Goal: Find specific page/section: Find specific page/section

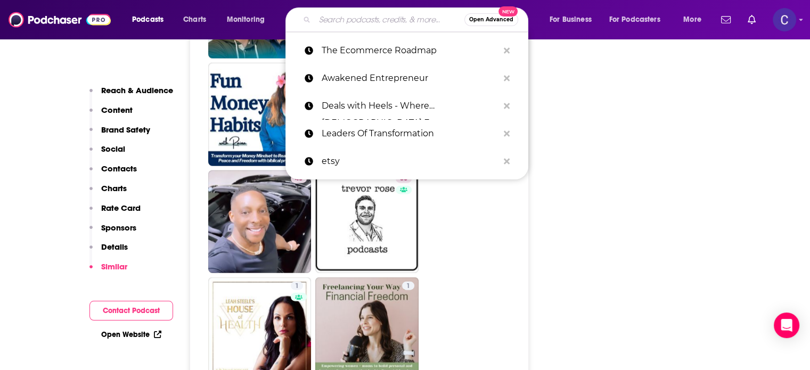
scroll to position [2502, 0]
type input "Unfiltered Entrepreneur by [PERSON_NAME] -"
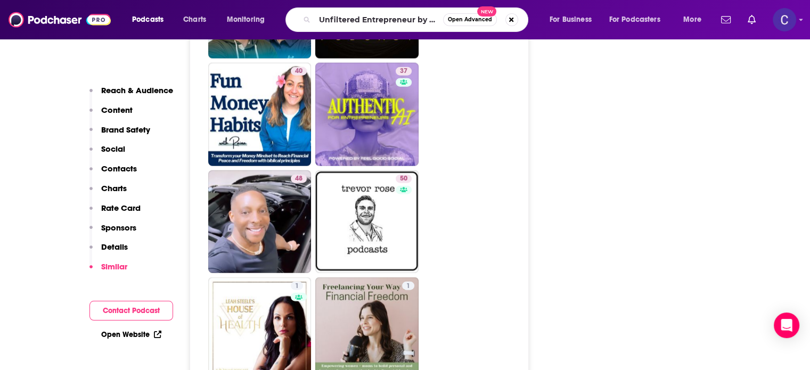
scroll to position [0, 43]
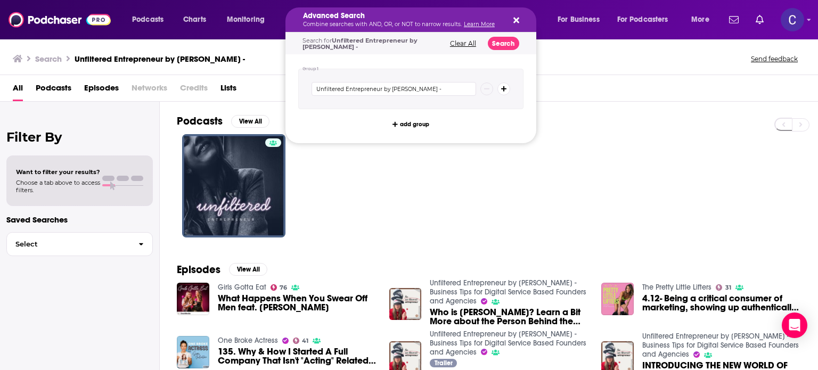
click at [515, 19] on icon "Search podcasts, credits, & more..." at bounding box center [516, 21] width 6 height 6
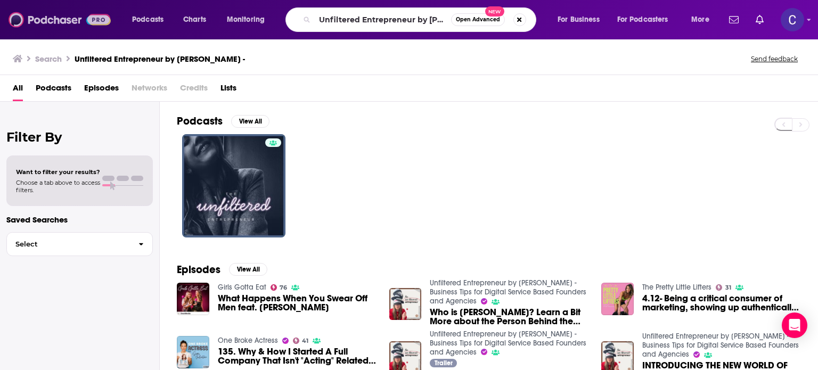
drag, startPoint x: 55, startPoint y: 14, endPoint x: 67, endPoint y: 19, distance: 12.5
click at [55, 14] on img at bounding box center [60, 20] width 102 height 20
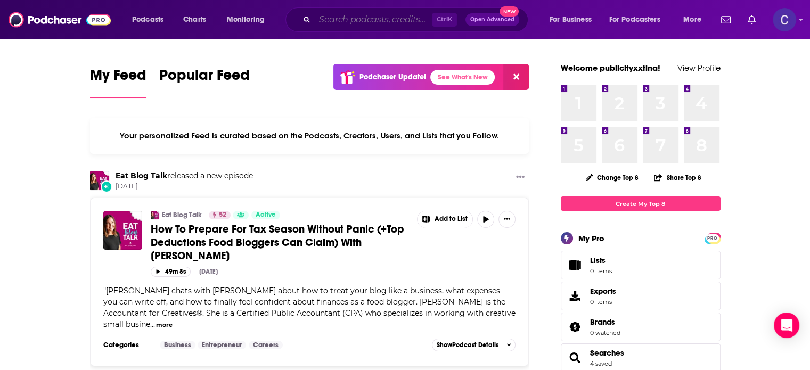
click at [341, 18] on input "Search podcasts, credits, & more..." at bounding box center [373, 19] width 117 height 17
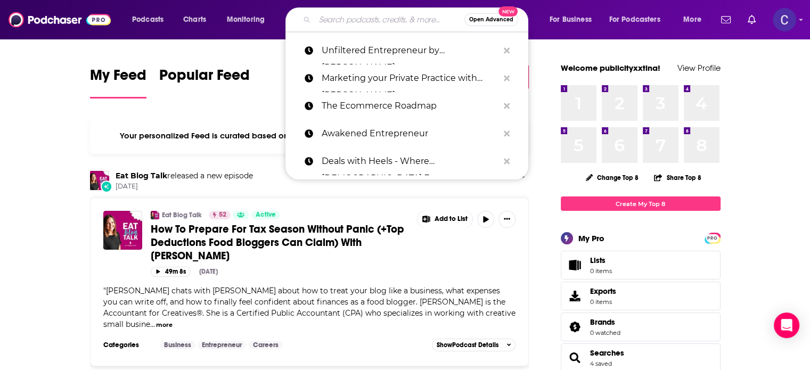
paste input "Service Based Business Society Podcast"
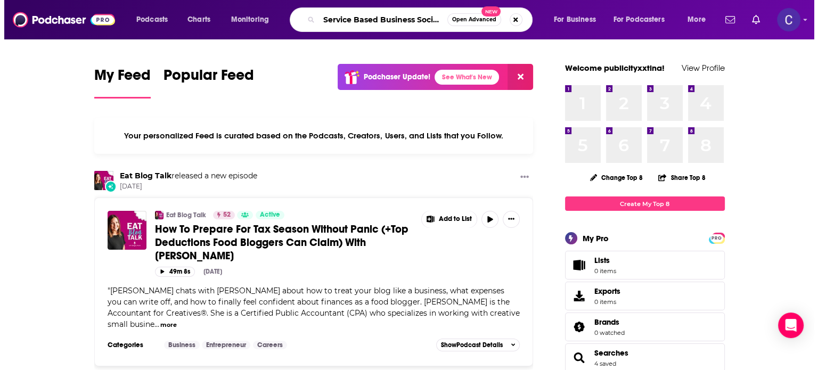
scroll to position [0, 37]
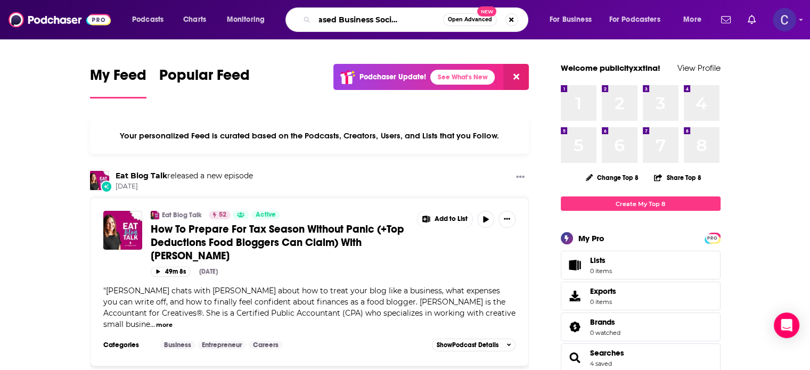
type input "Service Based Business Society Podcast"
